Goal: Browse casually

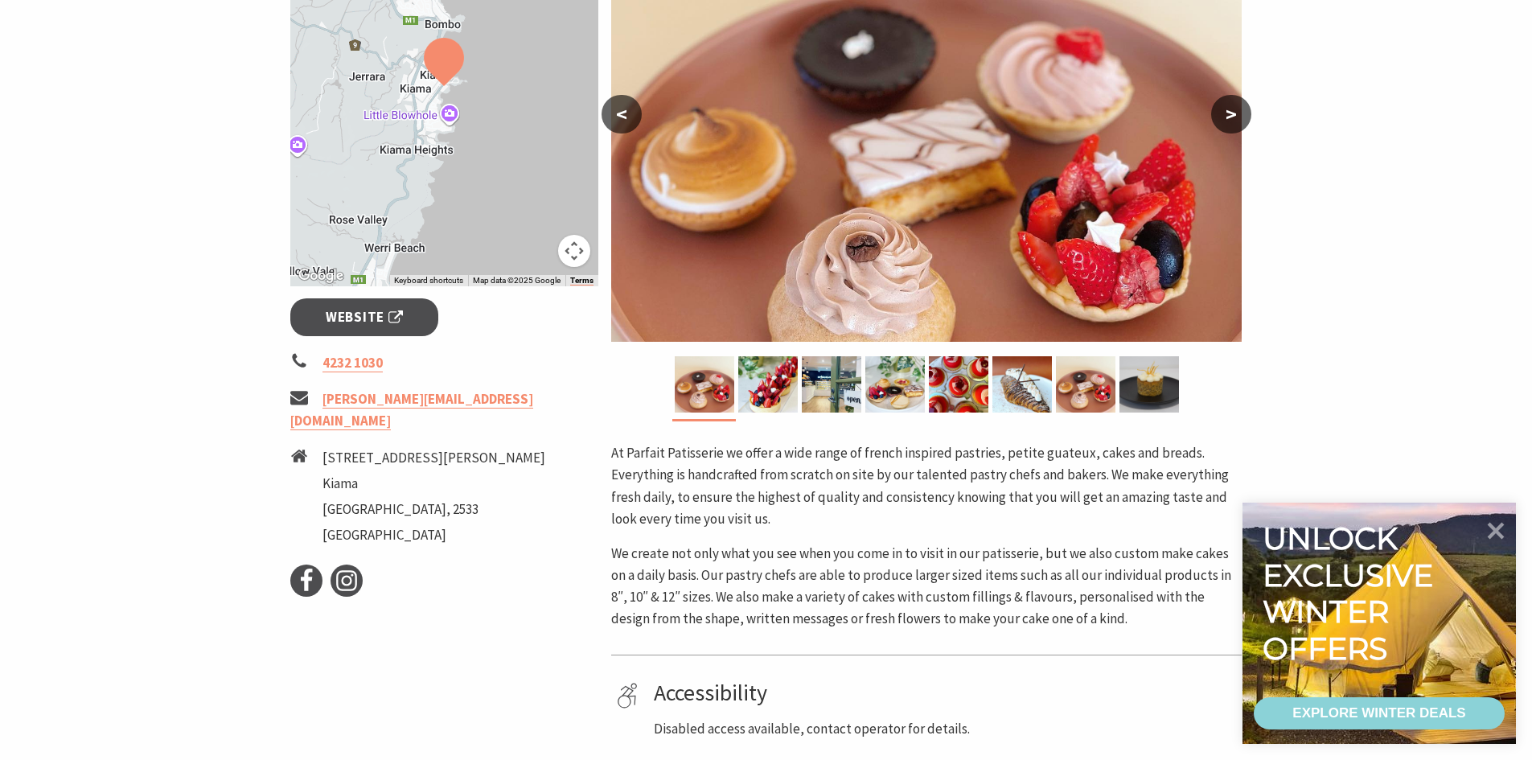
scroll to position [371, 0]
click at [705, 378] on img at bounding box center [705, 385] width 60 height 56
click at [770, 383] on img at bounding box center [768, 385] width 60 height 56
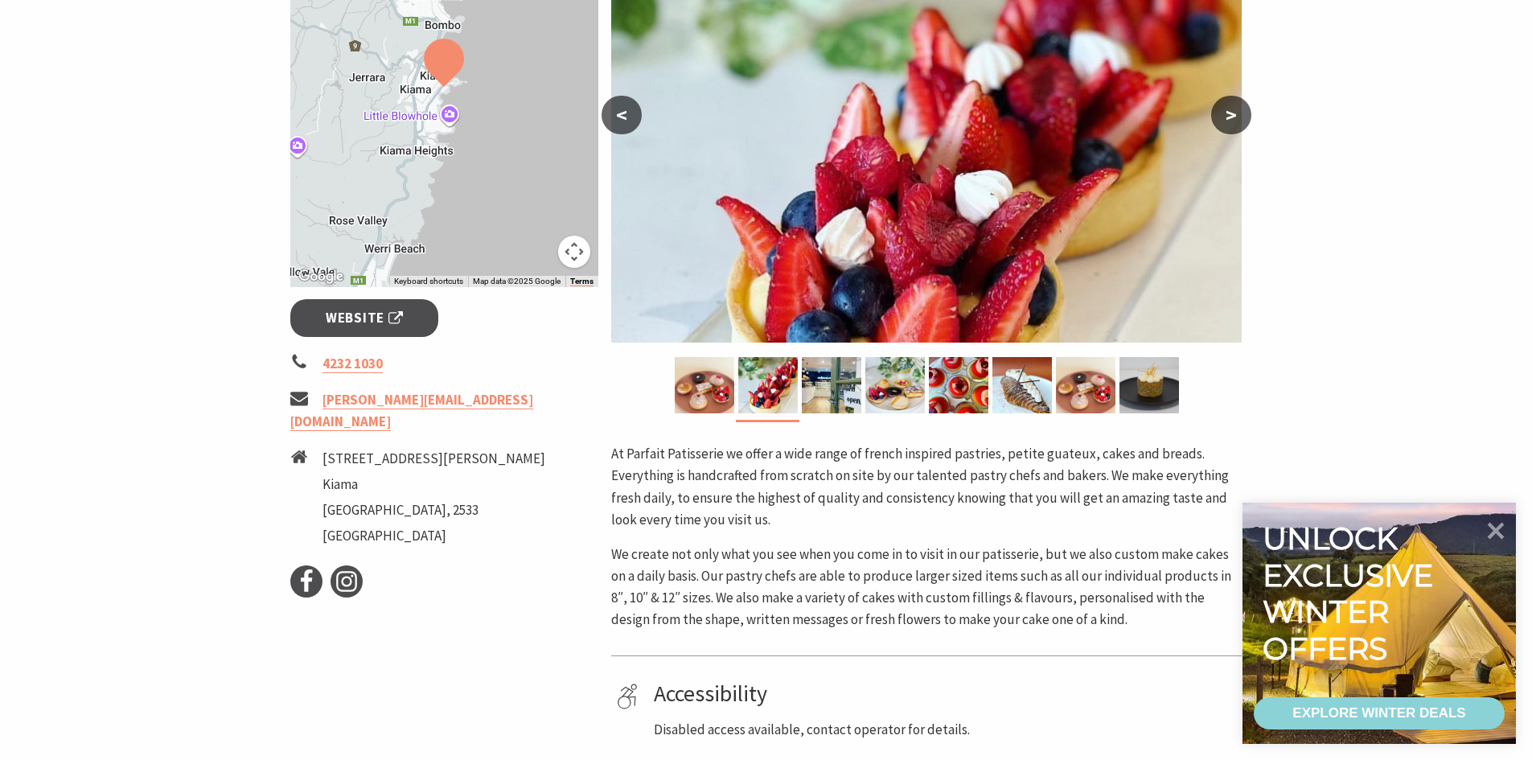
click at [1240, 113] on button ">" at bounding box center [1231, 115] width 40 height 39
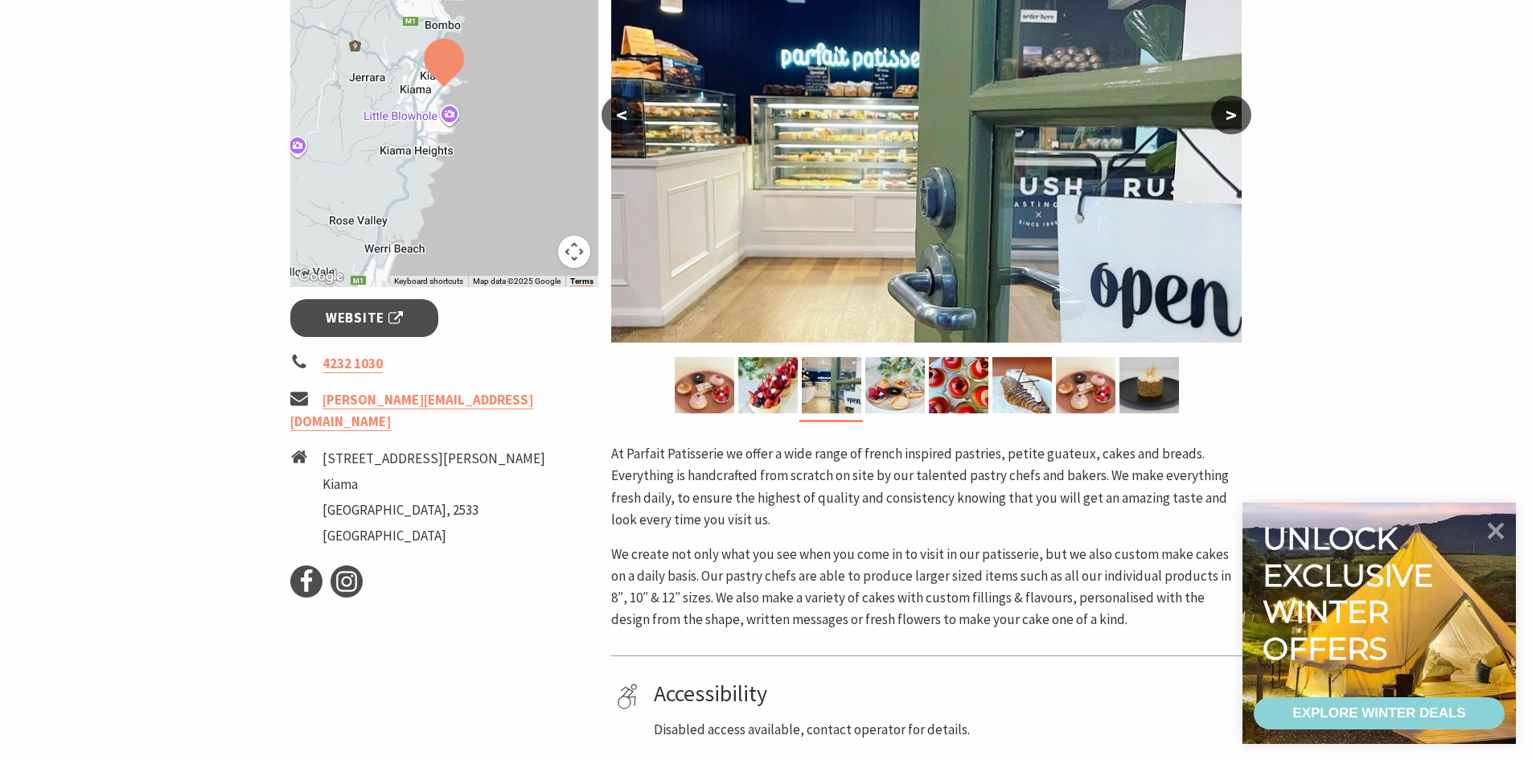
click at [1240, 113] on button ">" at bounding box center [1231, 115] width 40 height 39
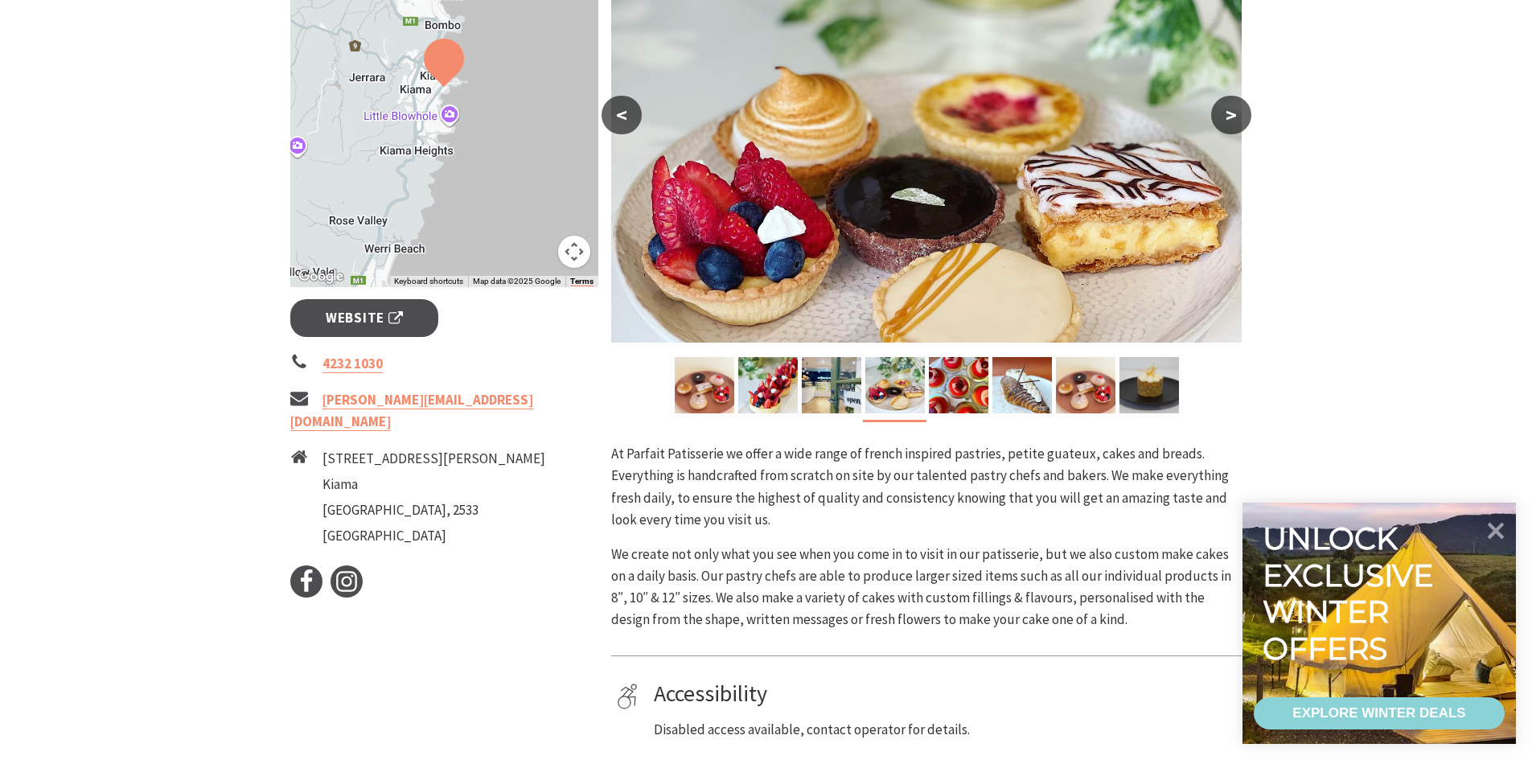
click at [1240, 113] on button ">" at bounding box center [1231, 115] width 40 height 39
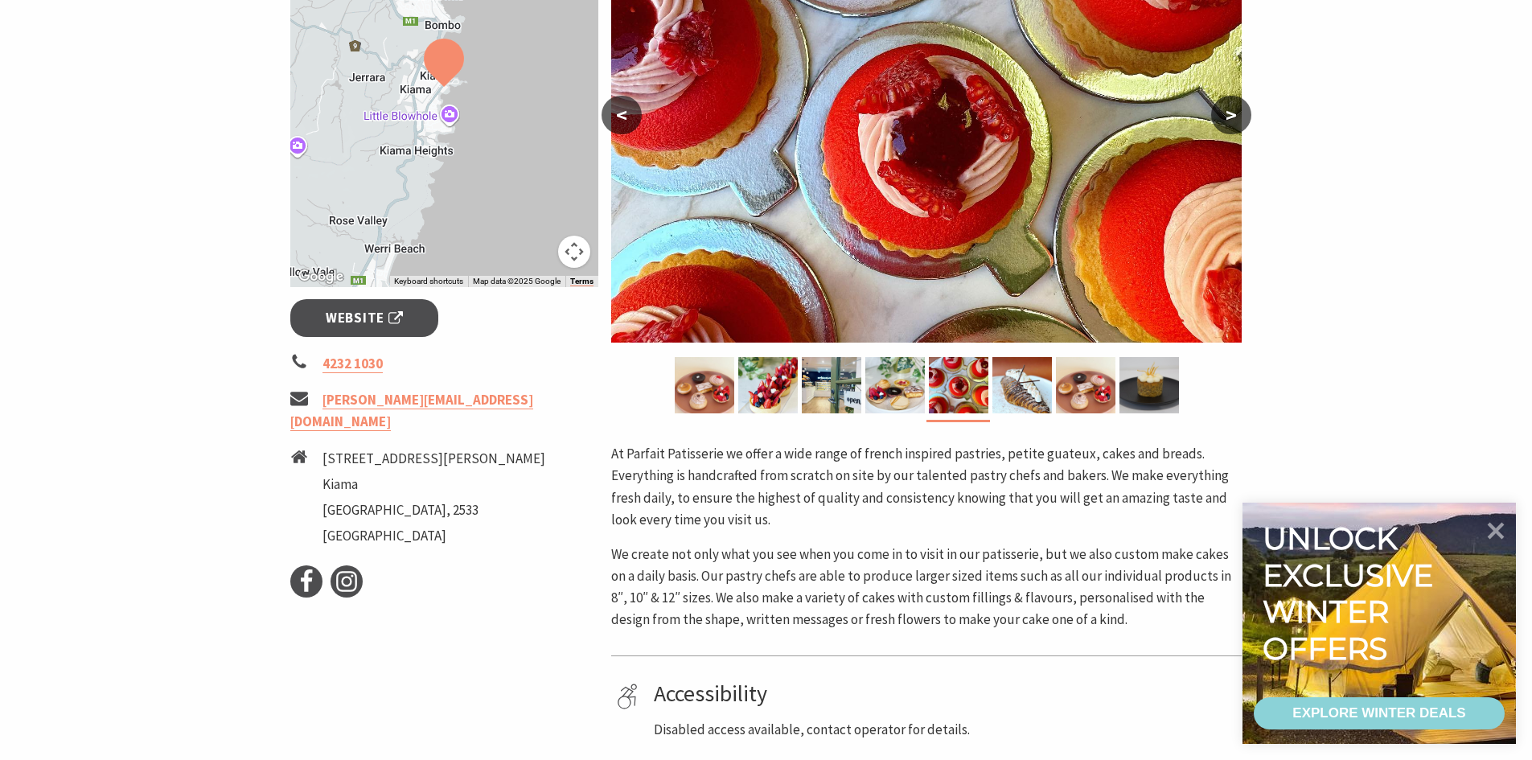
click at [1240, 113] on button ">" at bounding box center [1231, 115] width 40 height 39
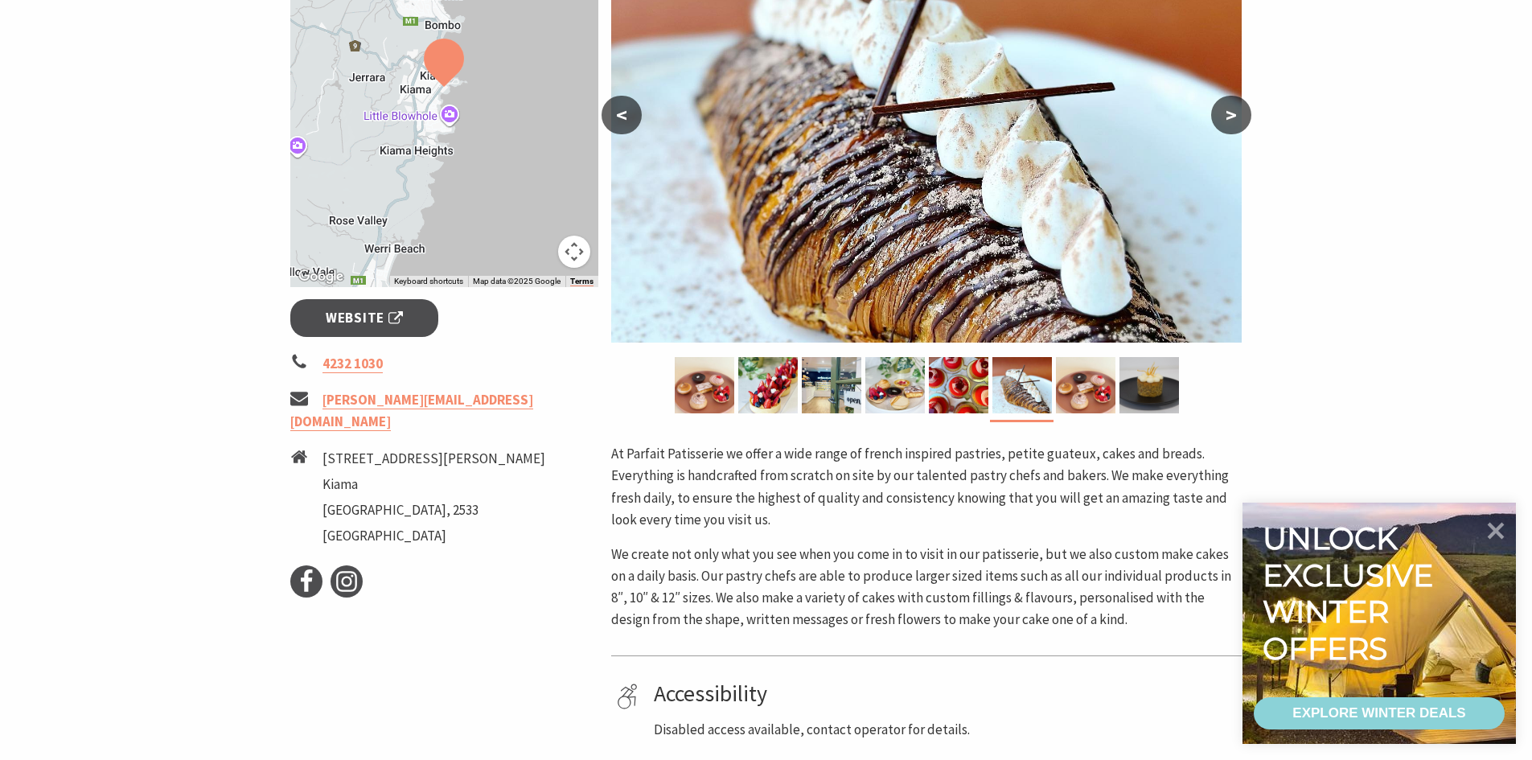
click at [1240, 113] on button ">" at bounding box center [1231, 115] width 40 height 39
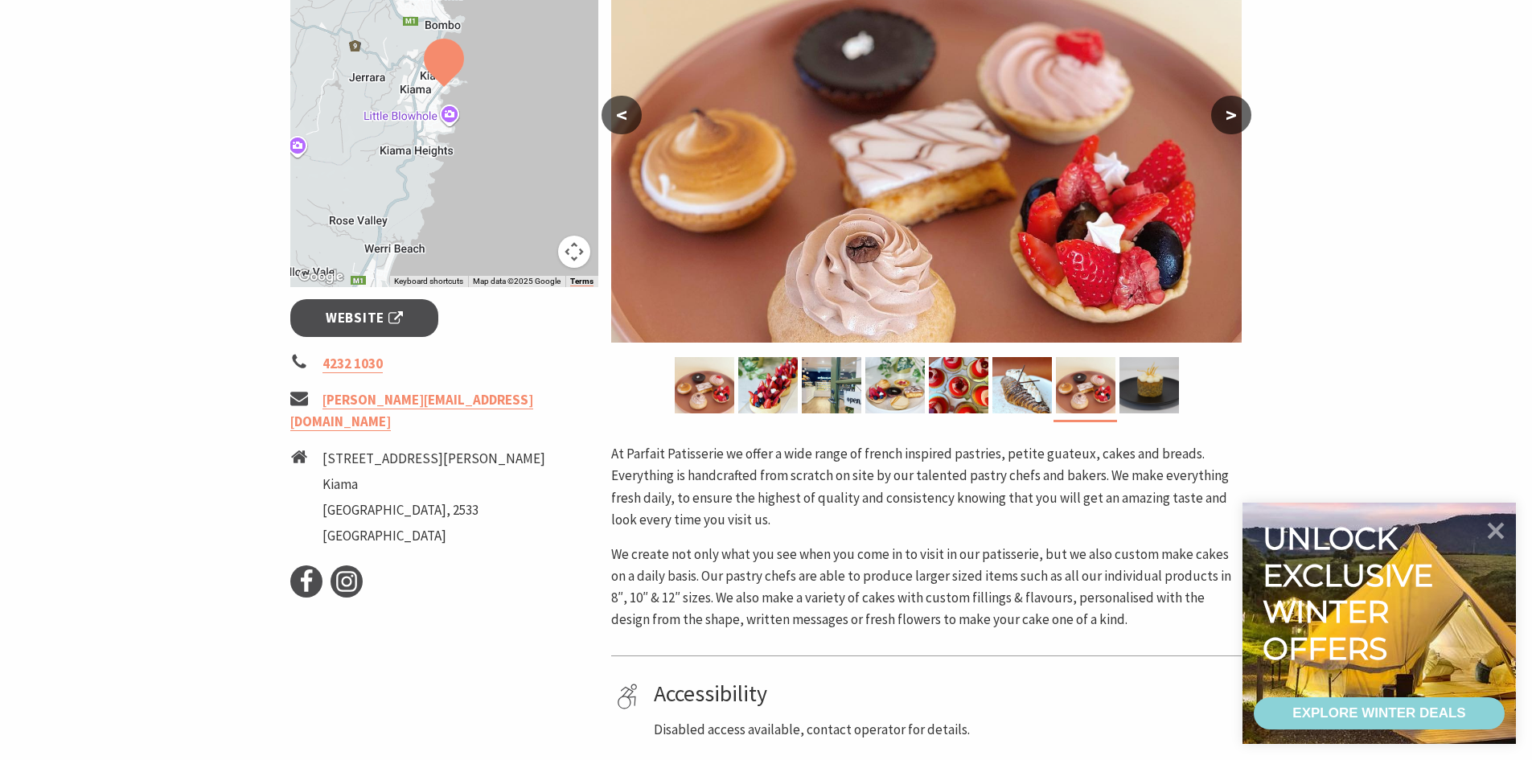
click at [1240, 113] on button ">" at bounding box center [1231, 115] width 40 height 39
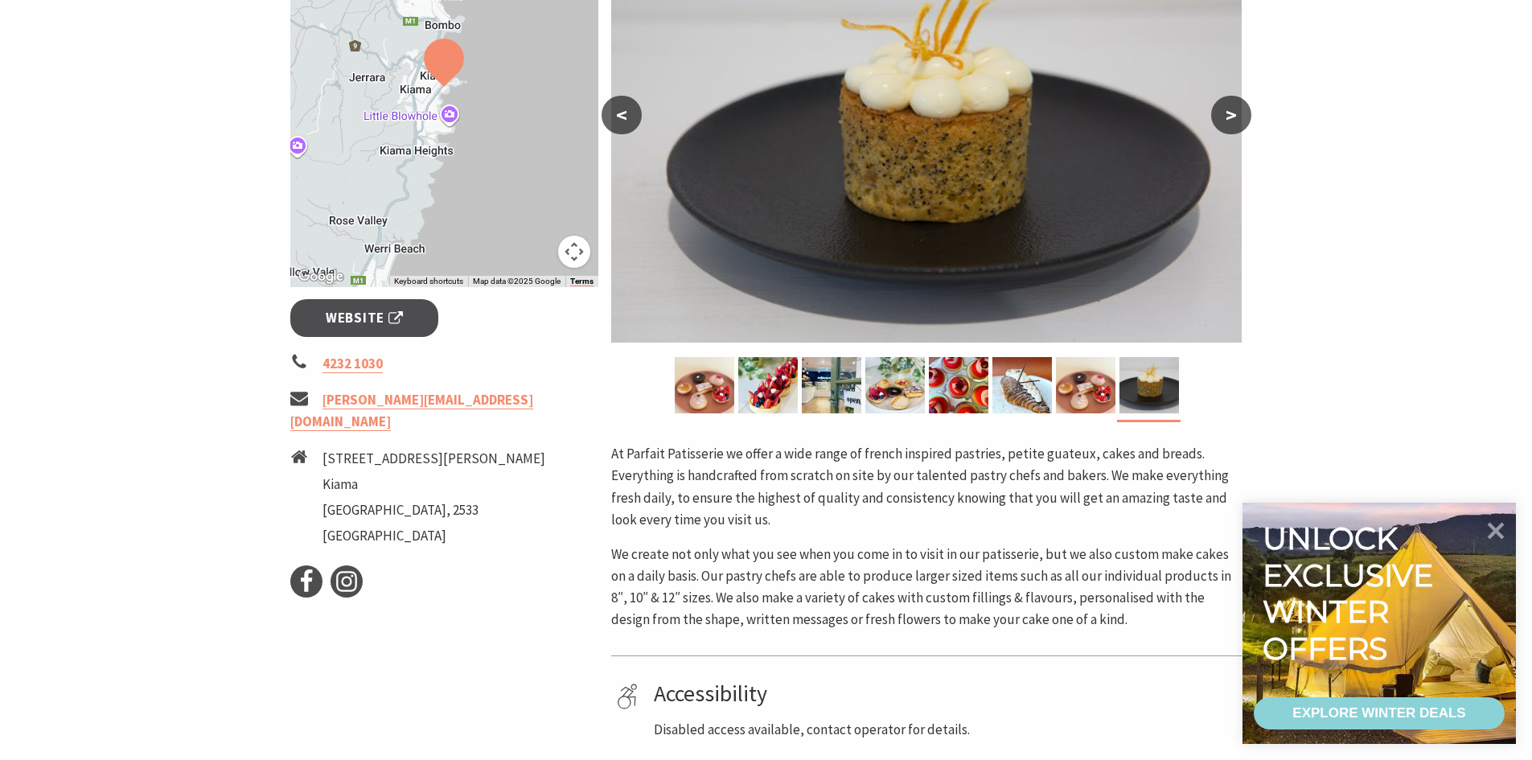
click at [1240, 113] on button ">" at bounding box center [1231, 115] width 40 height 39
click at [1234, 114] on button ">" at bounding box center [1231, 115] width 40 height 39
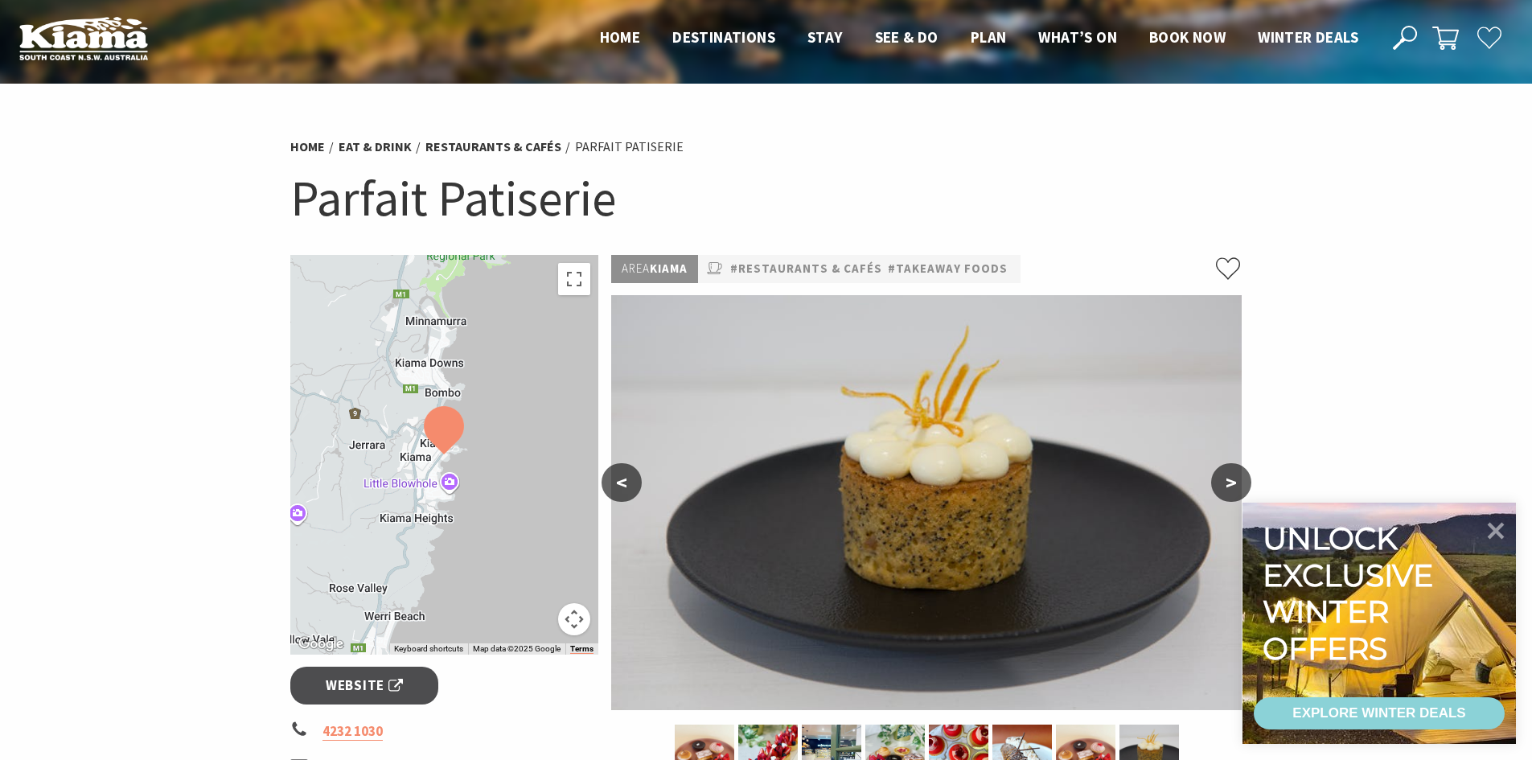
scroll to position [0, 0]
